Goal: Task Accomplishment & Management: Manage account settings

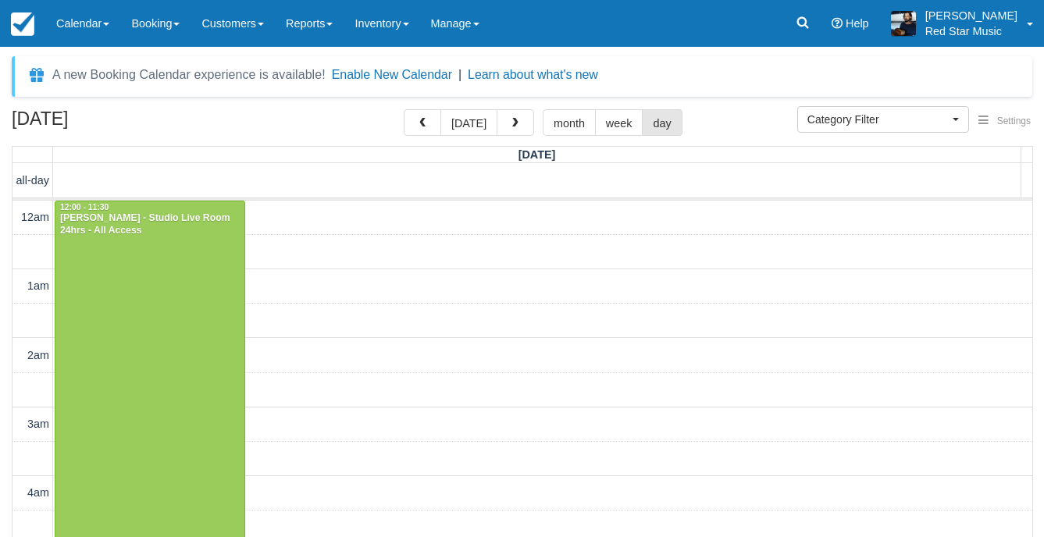
select select
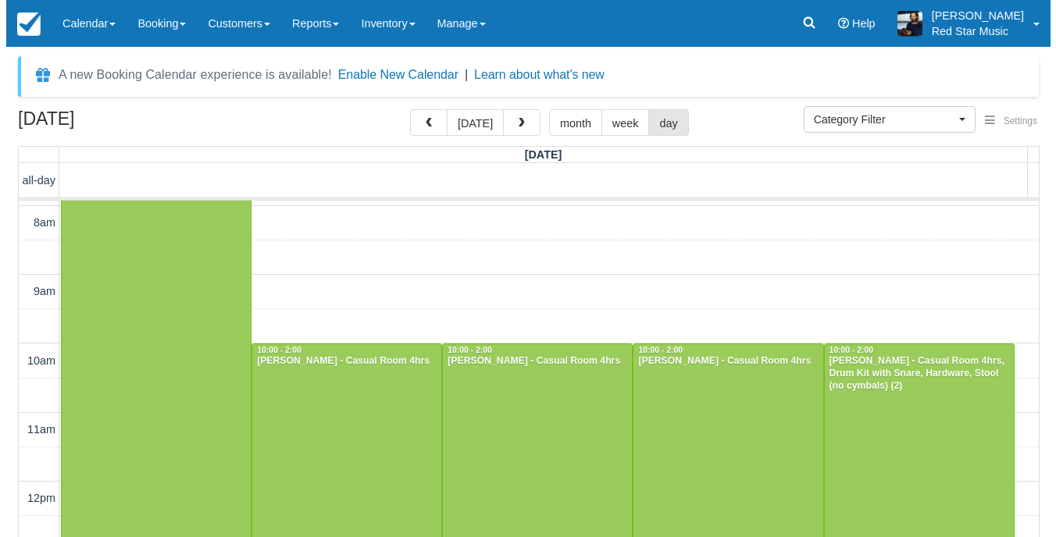
scroll to position [625, 0]
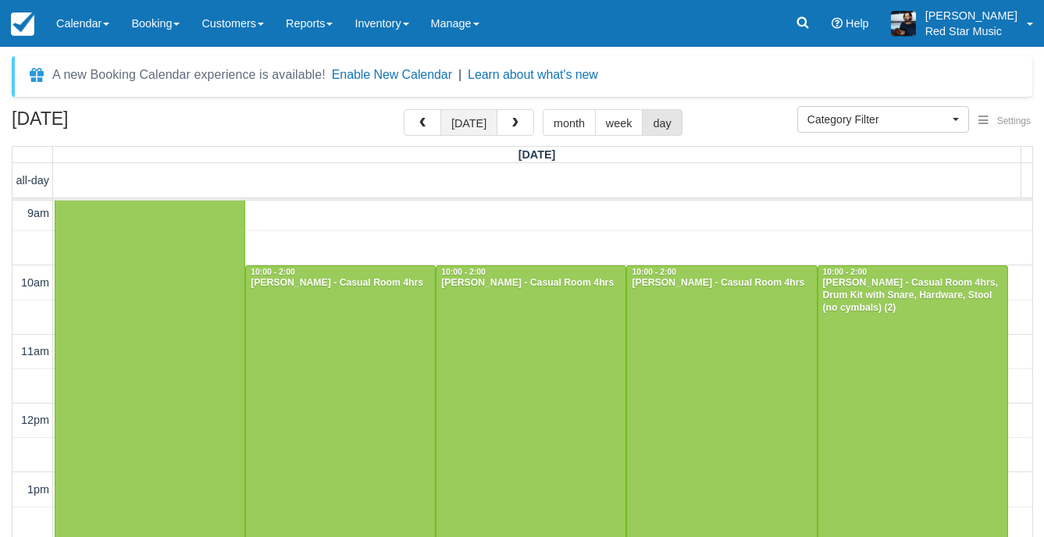
click at [482, 126] on button "[DATE]" at bounding box center [468, 122] width 57 height 27
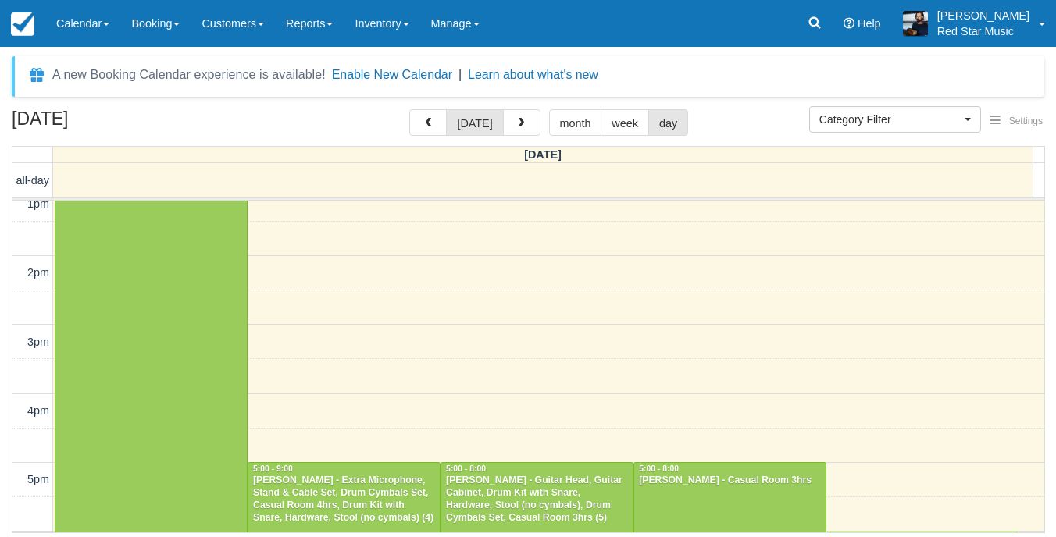
scroll to position [931, 0]
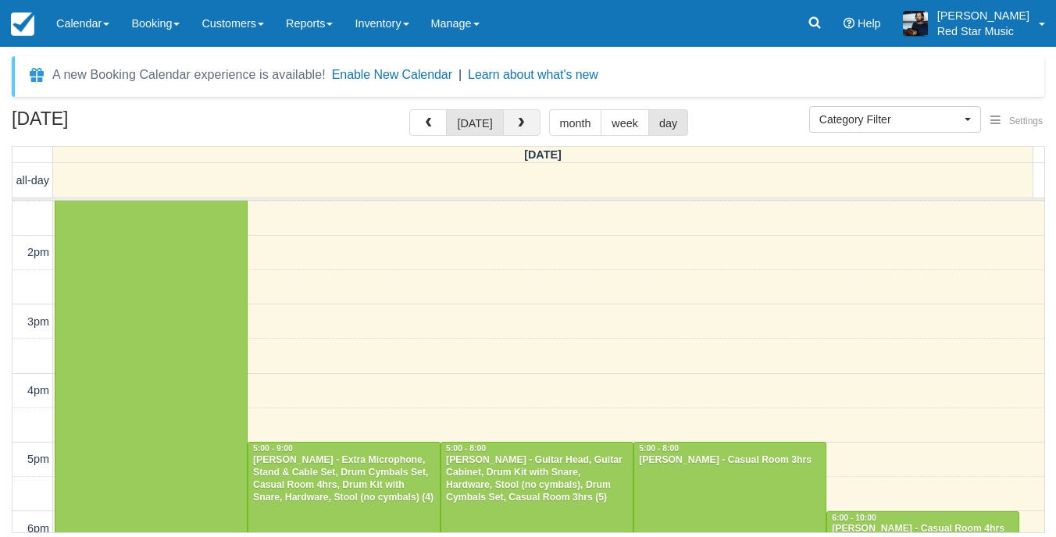
click at [527, 125] on button "button" at bounding box center [521, 122] width 37 height 27
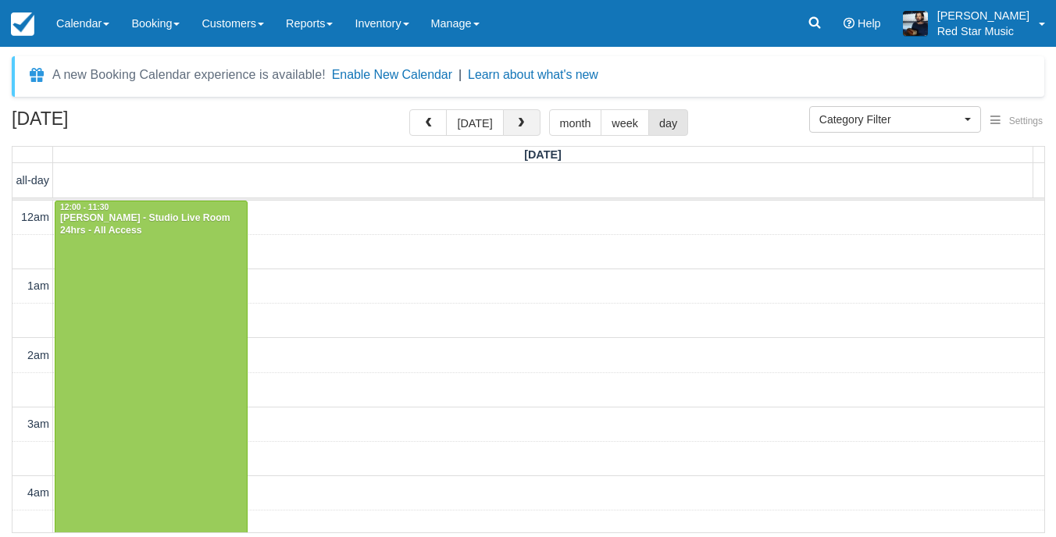
click at [503, 118] on button "button" at bounding box center [521, 122] width 37 height 27
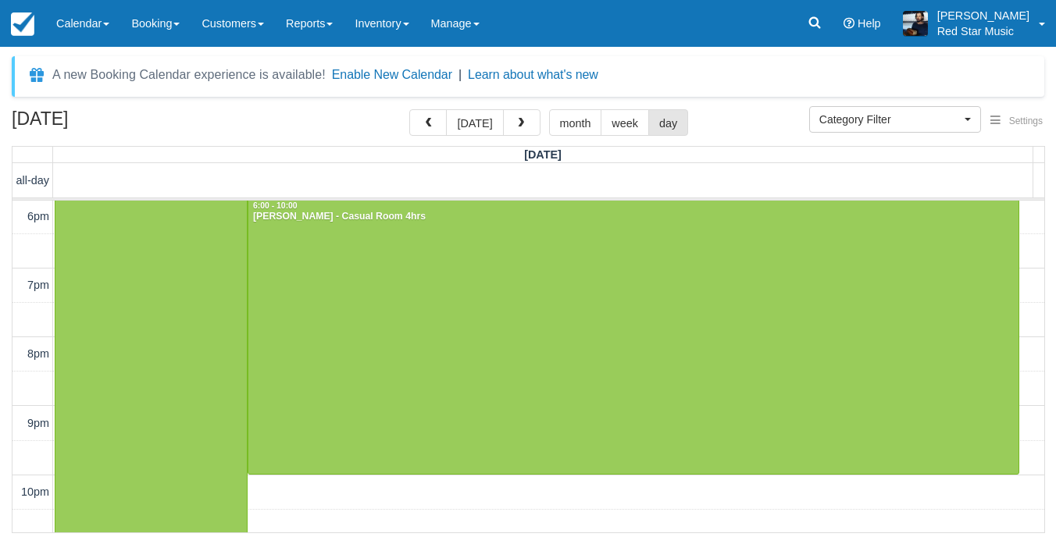
click at [475, 102] on div "A new Booking Calendar experience is available! Enable New Calendar | Learn abo…" at bounding box center [528, 296] width 1032 height 481
click at [472, 118] on button "[DATE]" at bounding box center [474, 122] width 57 height 27
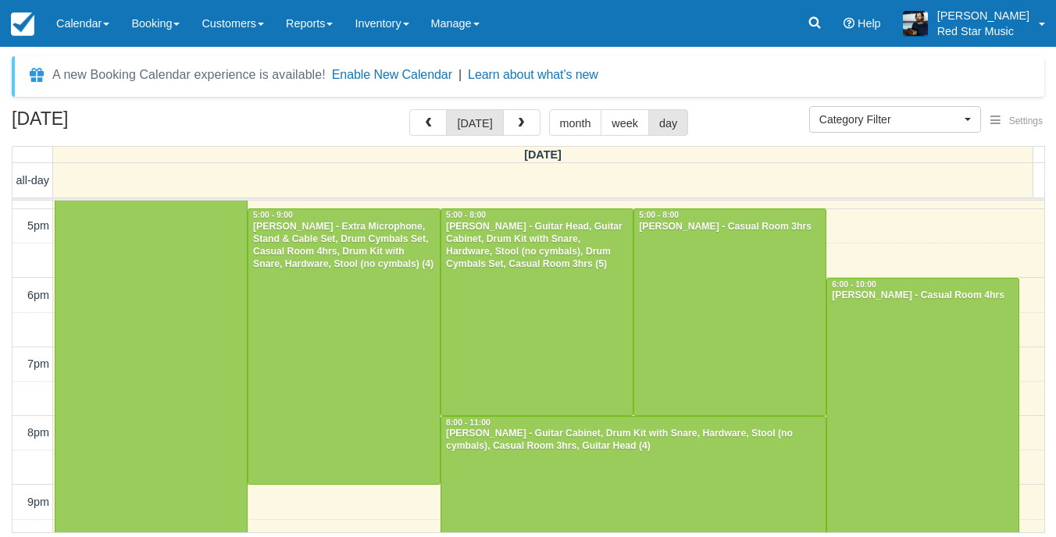
scroll to position [1165, 0]
click at [533, 127] on button "button" at bounding box center [521, 122] width 37 height 27
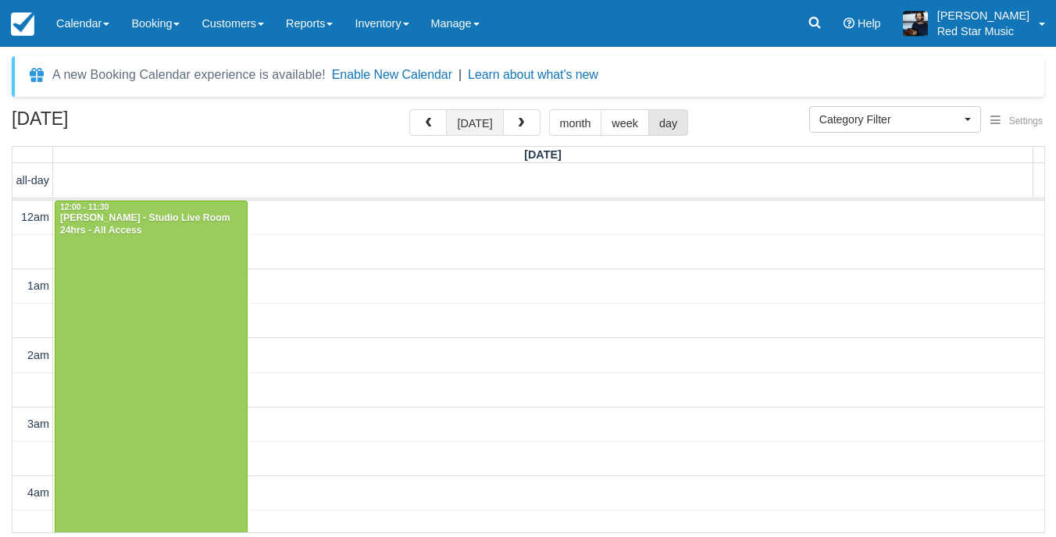
click at [458, 130] on button "[DATE]" at bounding box center [474, 122] width 57 height 27
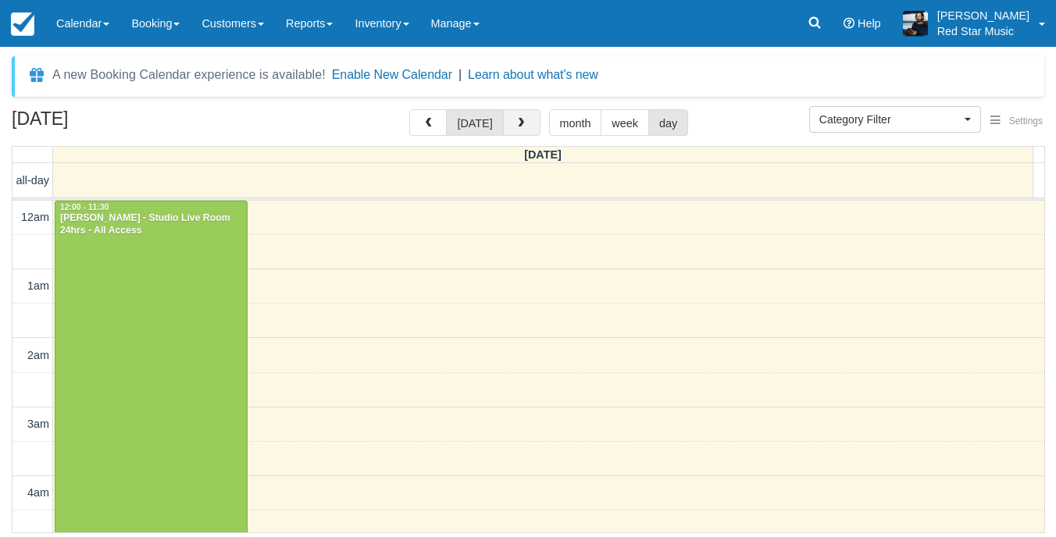
click at [529, 131] on button "button" at bounding box center [521, 122] width 37 height 27
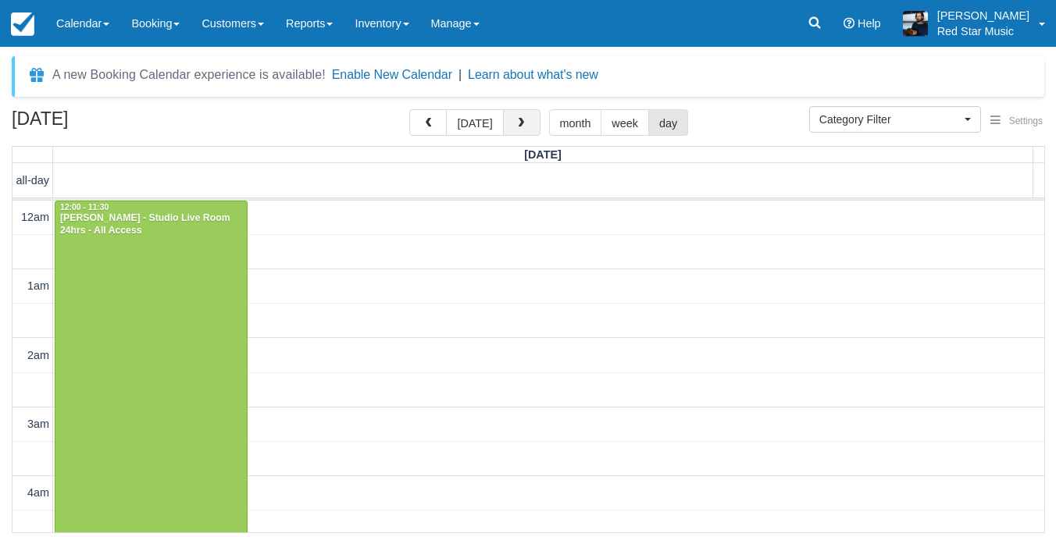
scroll to position [1243, 0]
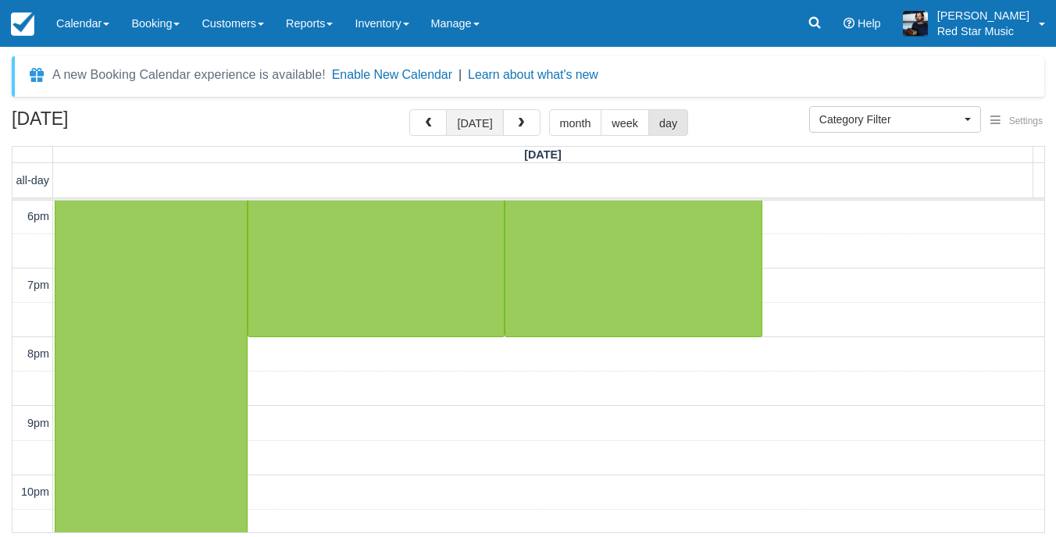
click at [473, 132] on button "[DATE]" at bounding box center [474, 122] width 57 height 27
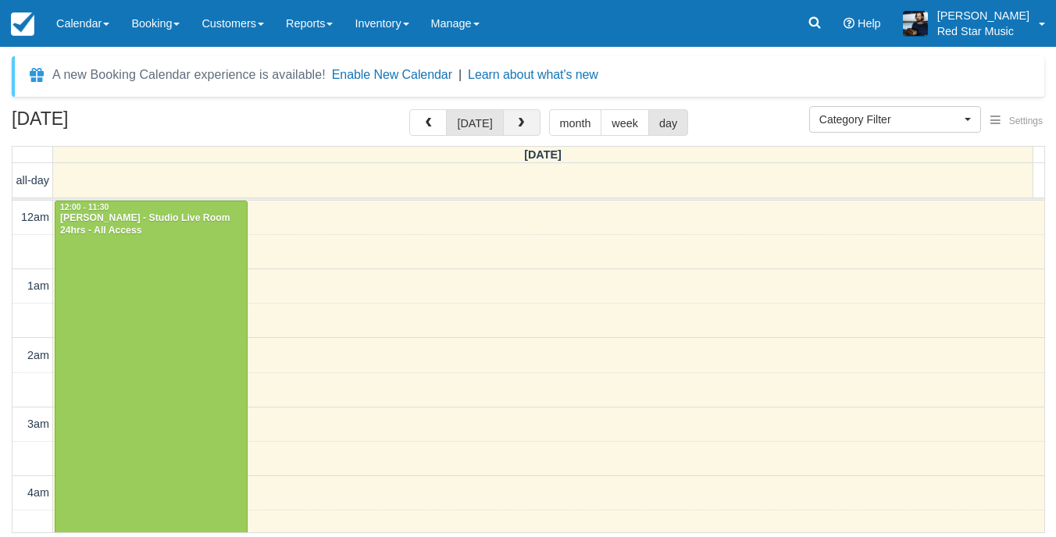
click at [516, 126] on span "button" at bounding box center [520, 123] width 11 height 11
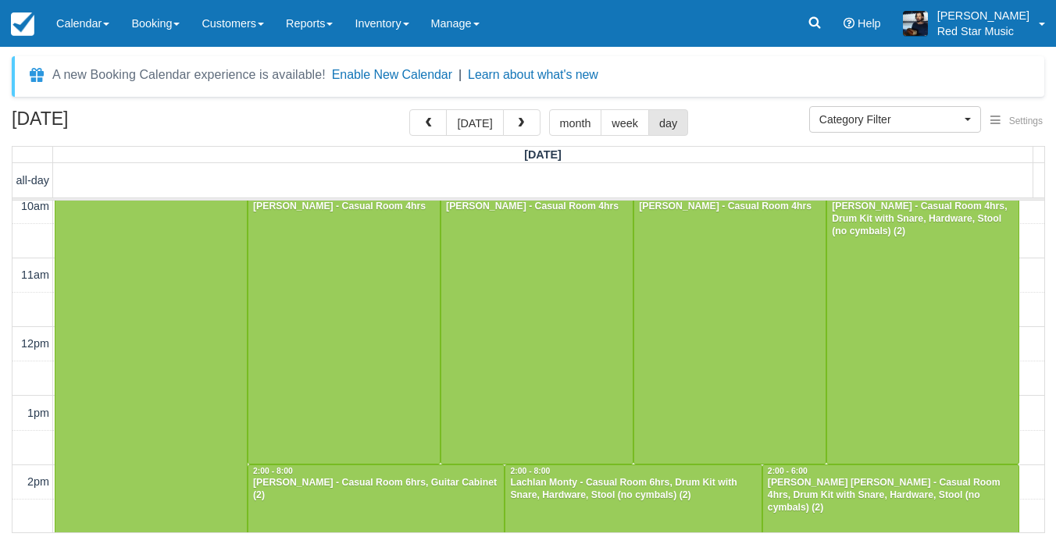
scroll to position [664, 0]
